Goal: Transaction & Acquisition: Purchase product/service

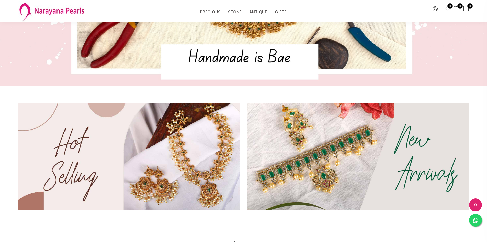
scroll to position [154, 0]
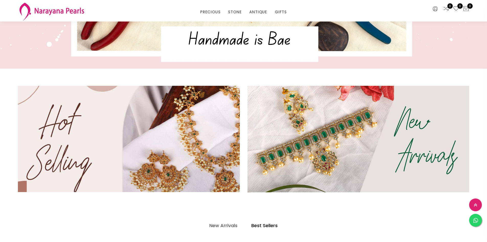
click at [170, 148] on img at bounding box center [129, 138] width 266 height 127
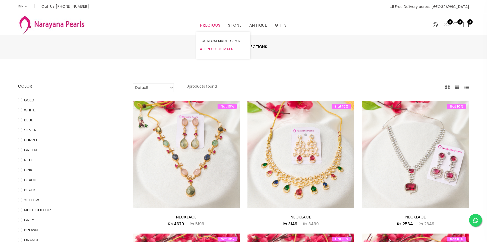
click at [203, 49] on link "PRECIOUS MALA" at bounding box center [223, 49] width 43 height 8
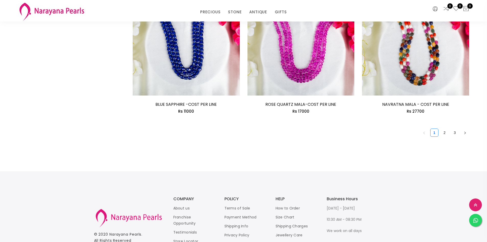
scroll to position [925, 0]
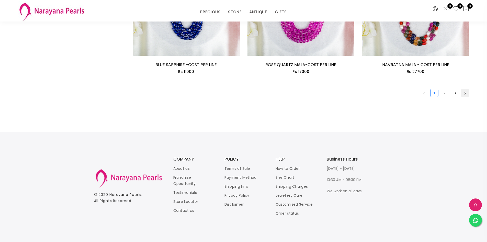
click at [462, 96] on button "button" at bounding box center [465, 93] width 8 height 8
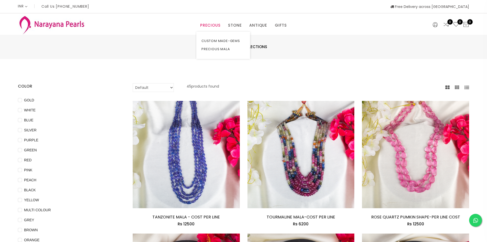
click at [209, 25] on link "PRECIOUS" at bounding box center [210, 25] width 20 height 8
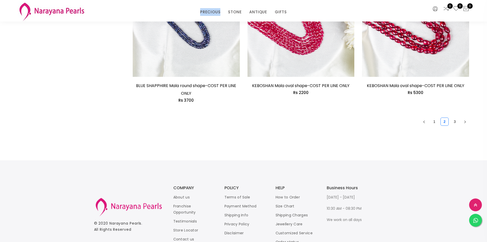
scroll to position [921, 0]
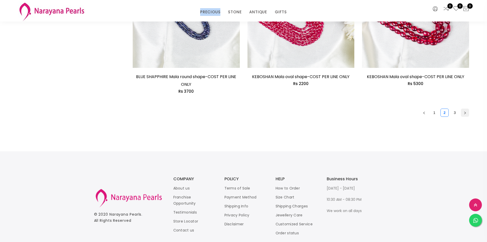
click at [464, 114] on icon "right" at bounding box center [465, 112] width 3 height 3
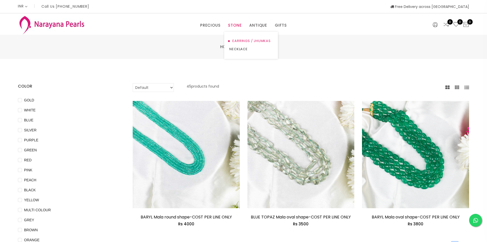
click at [242, 38] on link "EARRINGS / JHUMKAS" at bounding box center [251, 41] width 43 height 8
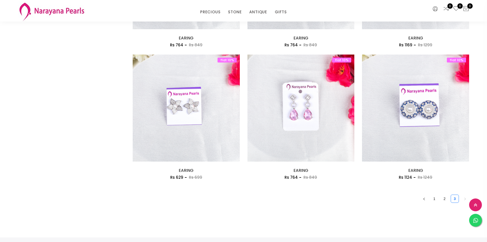
scroll to position [874, 0]
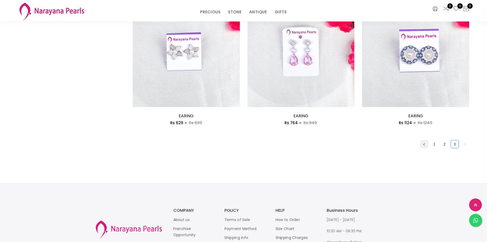
click at [424, 145] on icon "left" at bounding box center [424, 144] width 3 height 3
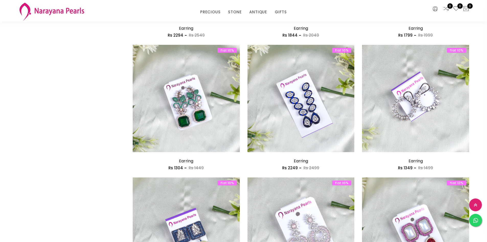
scroll to position [486, 0]
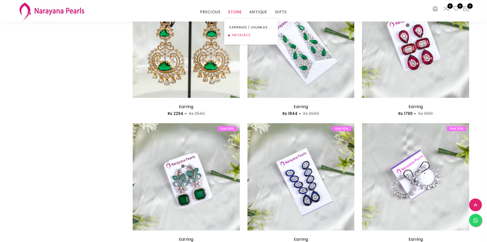
click at [243, 36] on link "NECKLACE" at bounding box center [251, 35] width 43 height 8
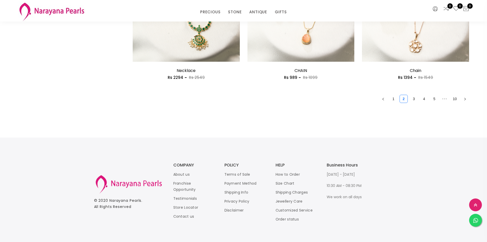
scroll to position [921, 0]
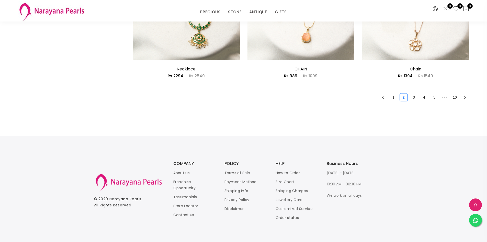
click at [466, 98] on icon "right" at bounding box center [465, 97] width 3 height 3
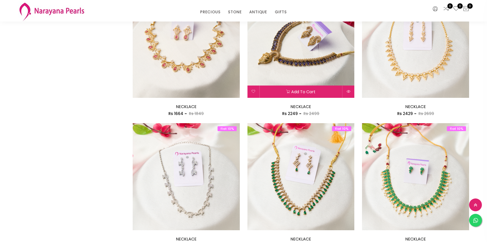
scroll to position [742, 0]
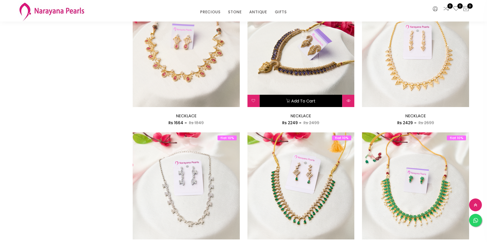
click at [277, 96] on button "Add to cart" at bounding box center [301, 101] width 83 height 12
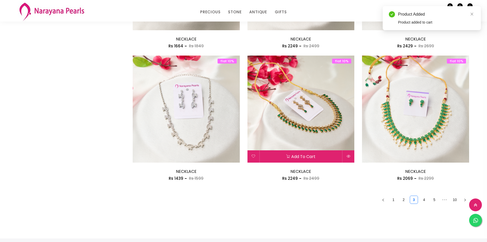
scroll to position [870, 0]
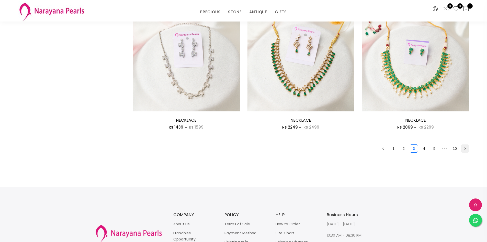
click at [464, 148] on button "button" at bounding box center [465, 148] width 8 height 8
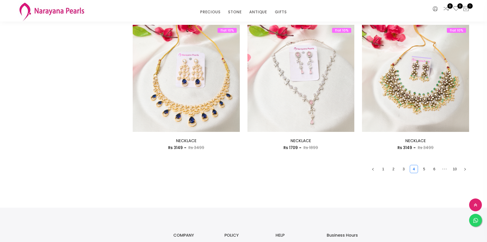
scroll to position [896, 0]
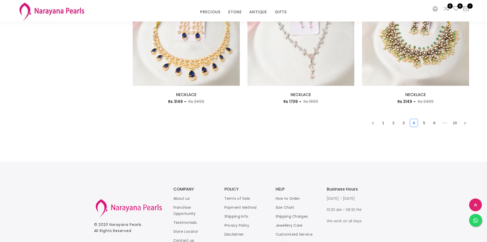
click at [463, 124] on button "button" at bounding box center [465, 123] width 8 height 8
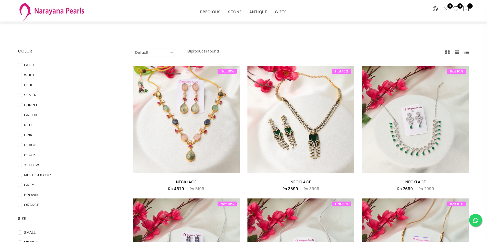
scroll to position [26, 0]
